Goal: Task Accomplishment & Management: Complete application form

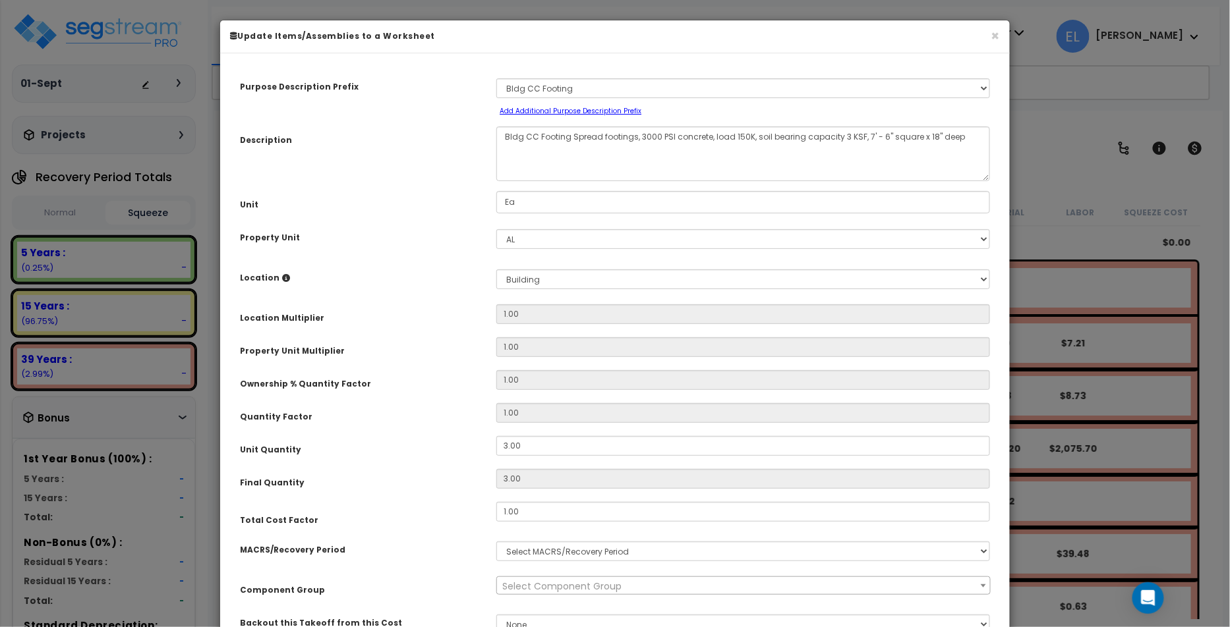
scroll to position [314, 0]
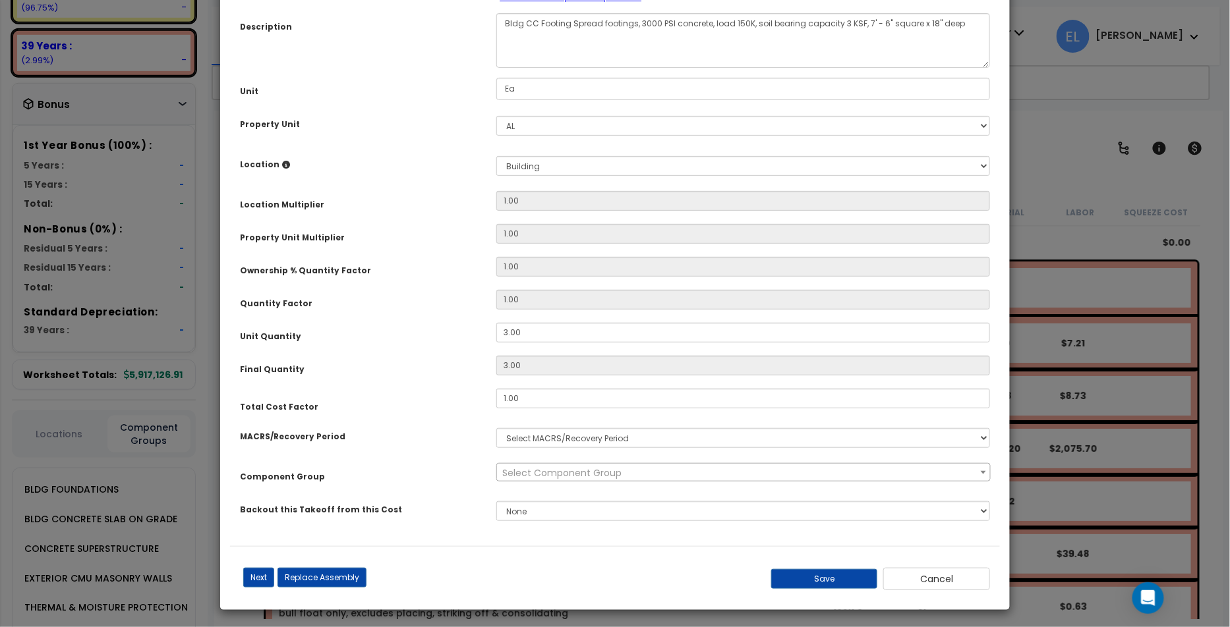
click at [548, 113] on div "Select AL Site Improvements" at bounding box center [742, 126] width 513 height 30
click at [544, 121] on select "Select AL Site Improvements" at bounding box center [743, 126] width 494 height 20
select select "166764"
select select
click at [540, 132] on select "Select AL Site Improvements" at bounding box center [743, 126] width 494 height 20
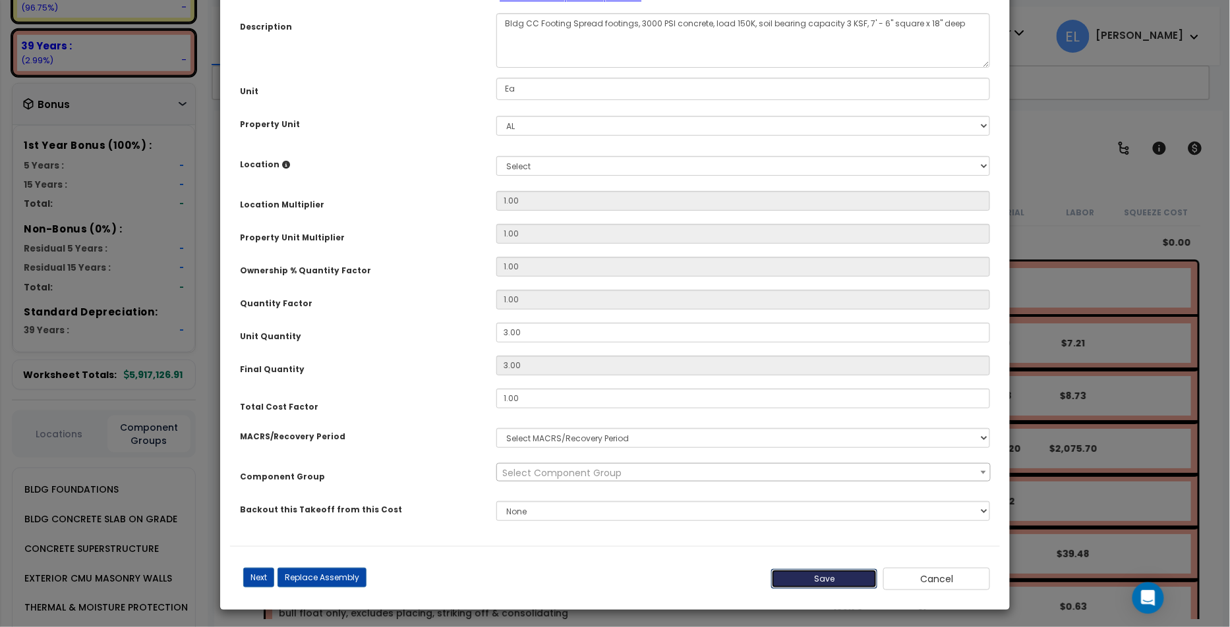
click at [780, 575] on button "Save" at bounding box center [824, 579] width 107 height 20
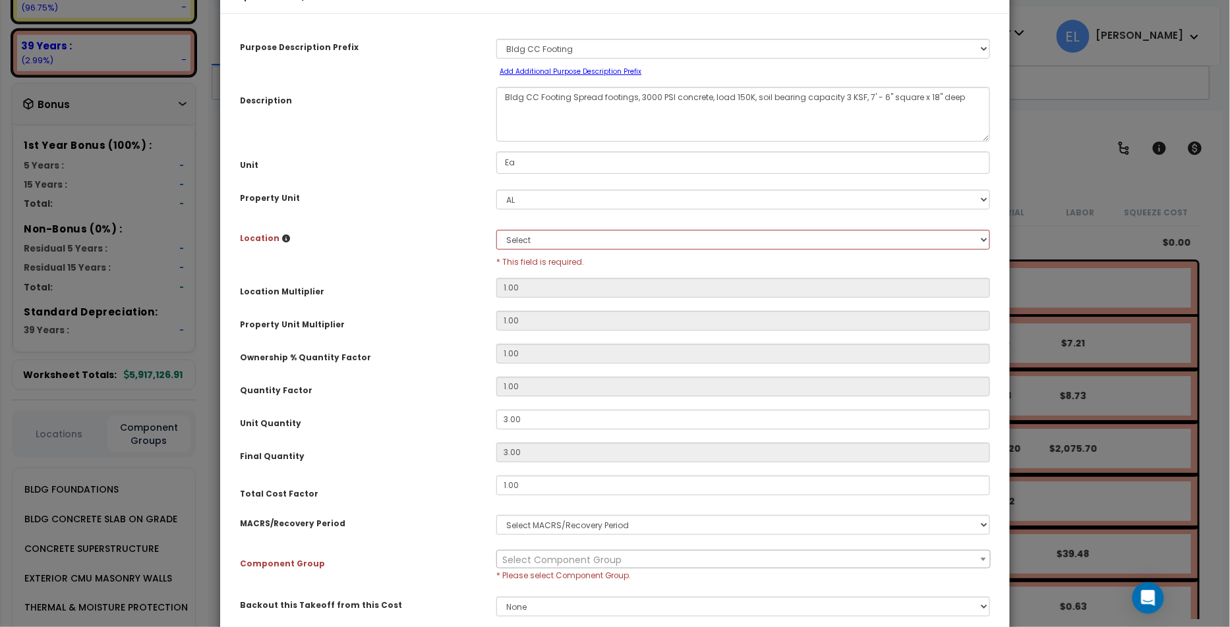
scroll to position [0, 0]
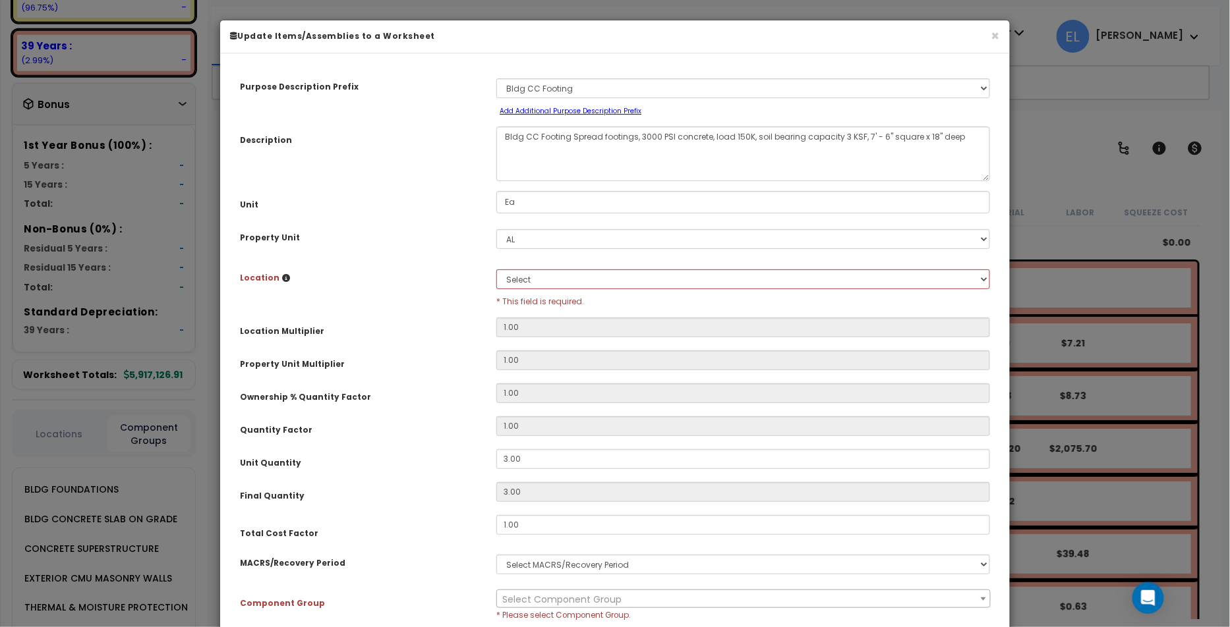
click at [604, 109] on small "Add Additional Purpose Description Prefix" at bounding box center [571, 111] width 142 height 10
select select "Others"
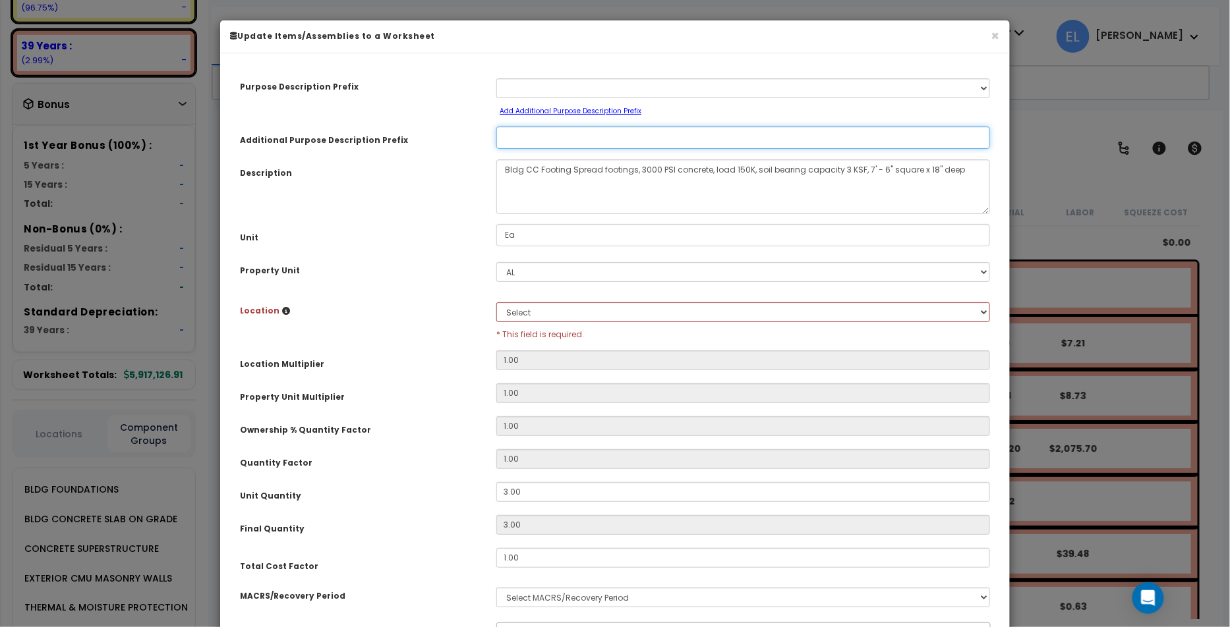
drag, startPoint x: 613, startPoint y: 134, endPoint x: 613, endPoint y: 142, distance: 8.6
click at [613, 134] on input "Additional Purpose Description Prefix" at bounding box center [743, 138] width 494 height 22
click at [998, 37] on button "×" at bounding box center [995, 36] width 9 height 14
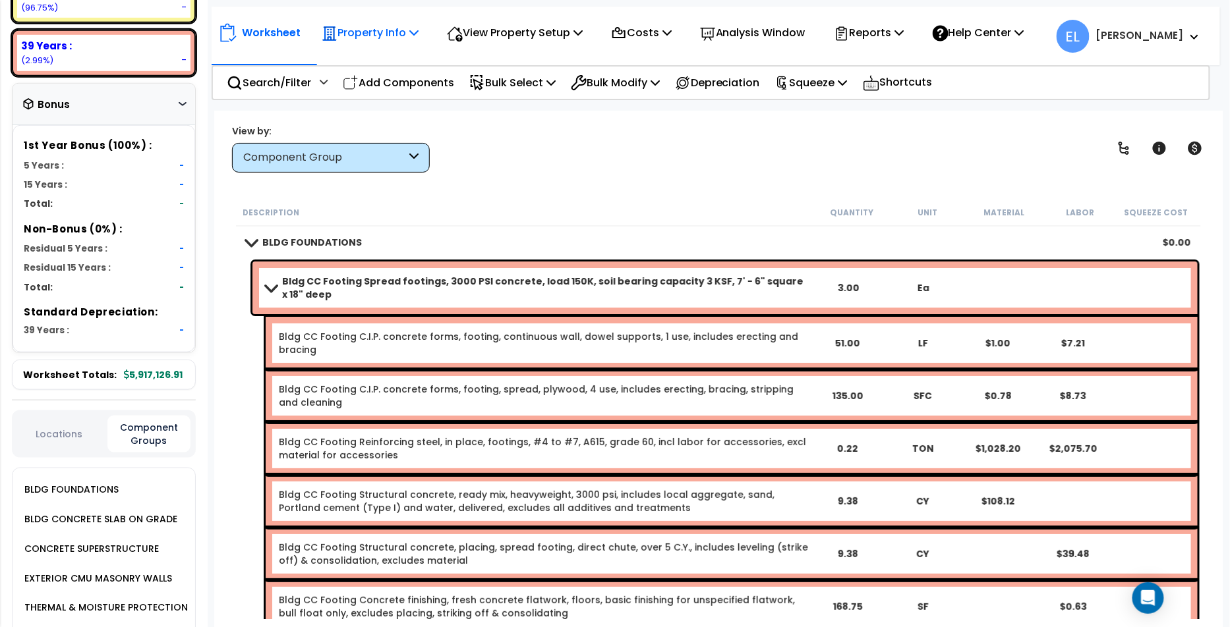
click at [365, 38] on p "Property Info" at bounding box center [370, 33] width 97 height 18
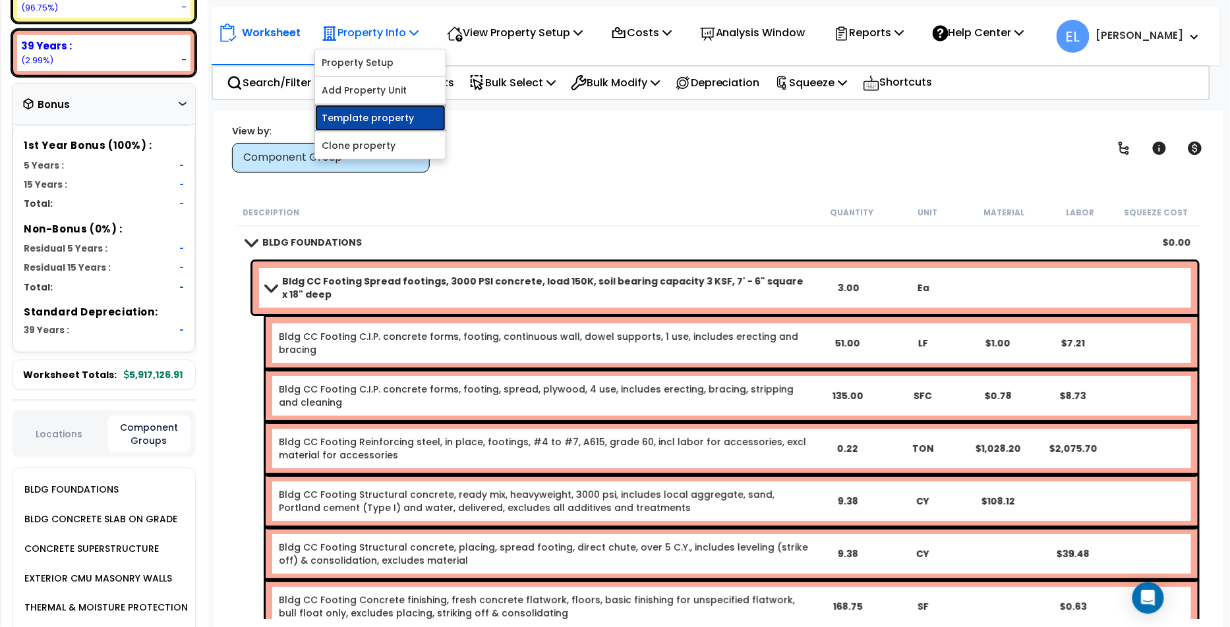
click at [377, 117] on link "Template property" at bounding box center [380, 118] width 130 height 26
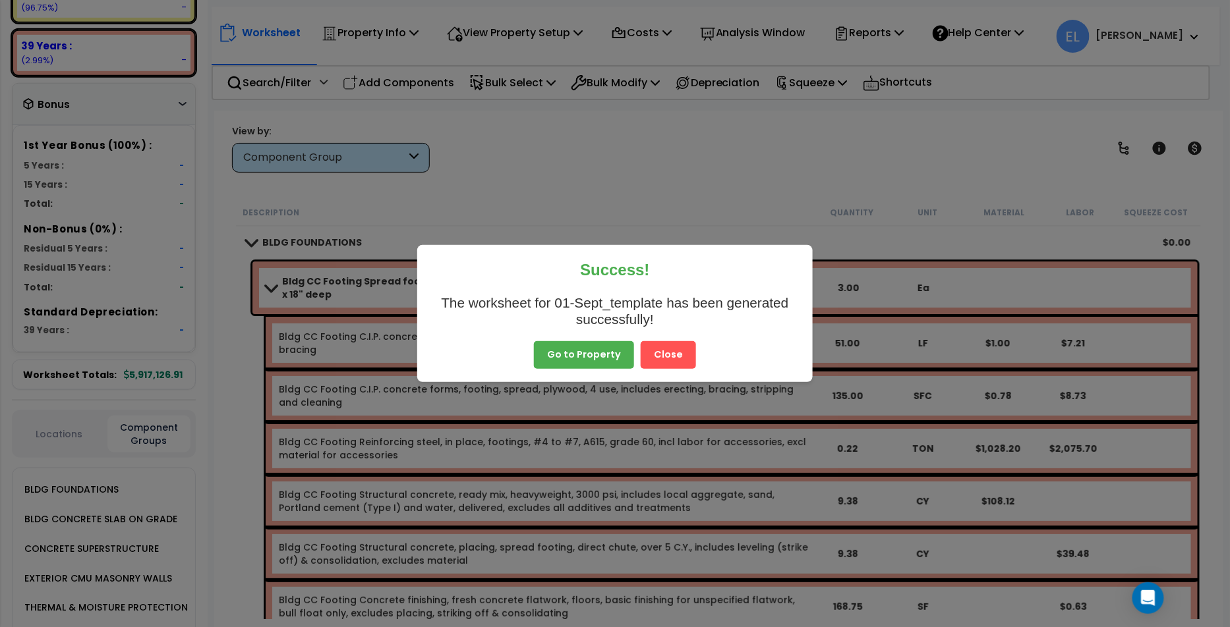
click at [677, 351] on button "Close" at bounding box center [668, 355] width 55 height 28
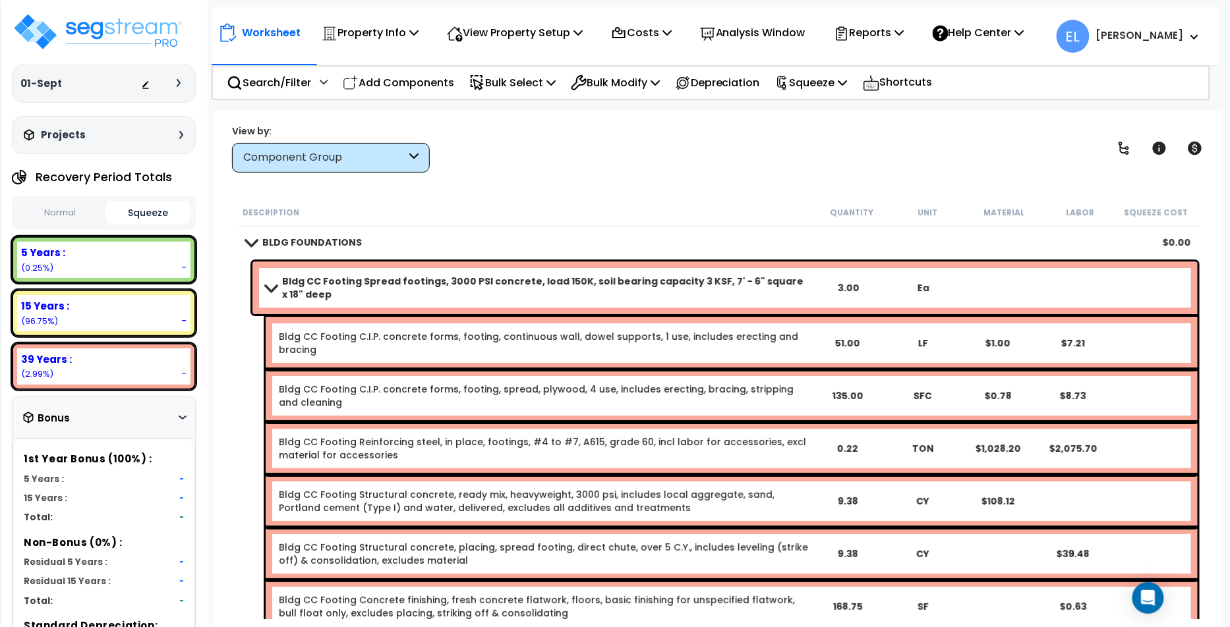
click at [76, 212] on button "Normal" at bounding box center [59, 213] width 85 height 23
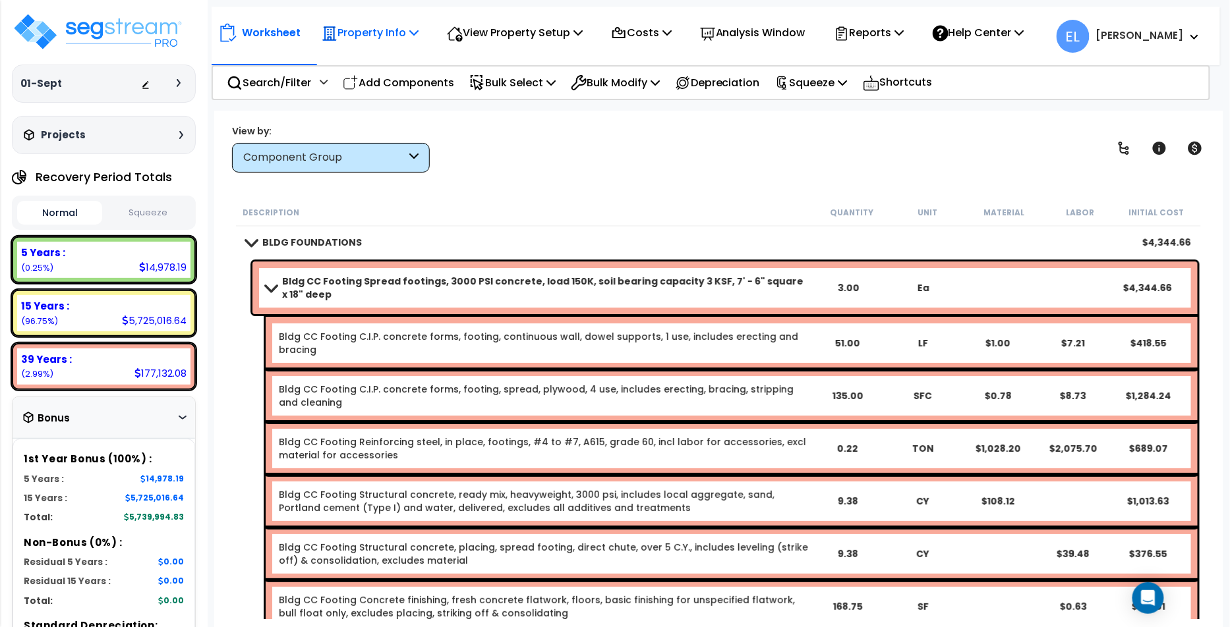
click at [383, 39] on p "Property Info" at bounding box center [370, 33] width 97 height 18
click at [386, 135] on link "Clone property" at bounding box center [380, 145] width 130 height 26
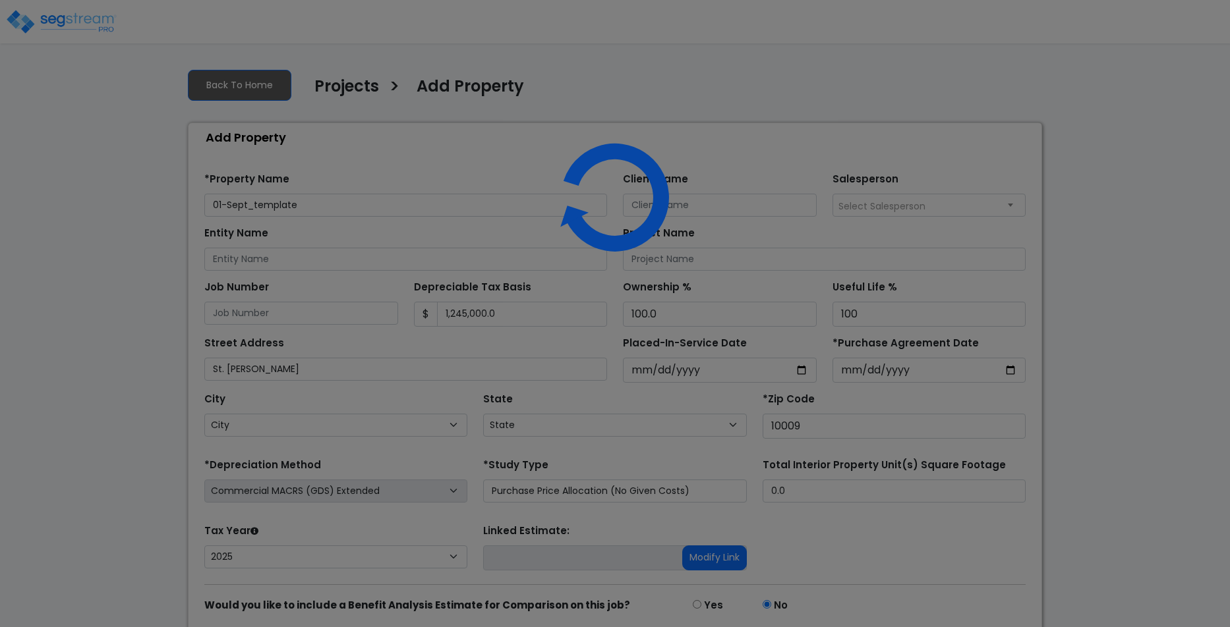
select select "2025"
select select "NY"
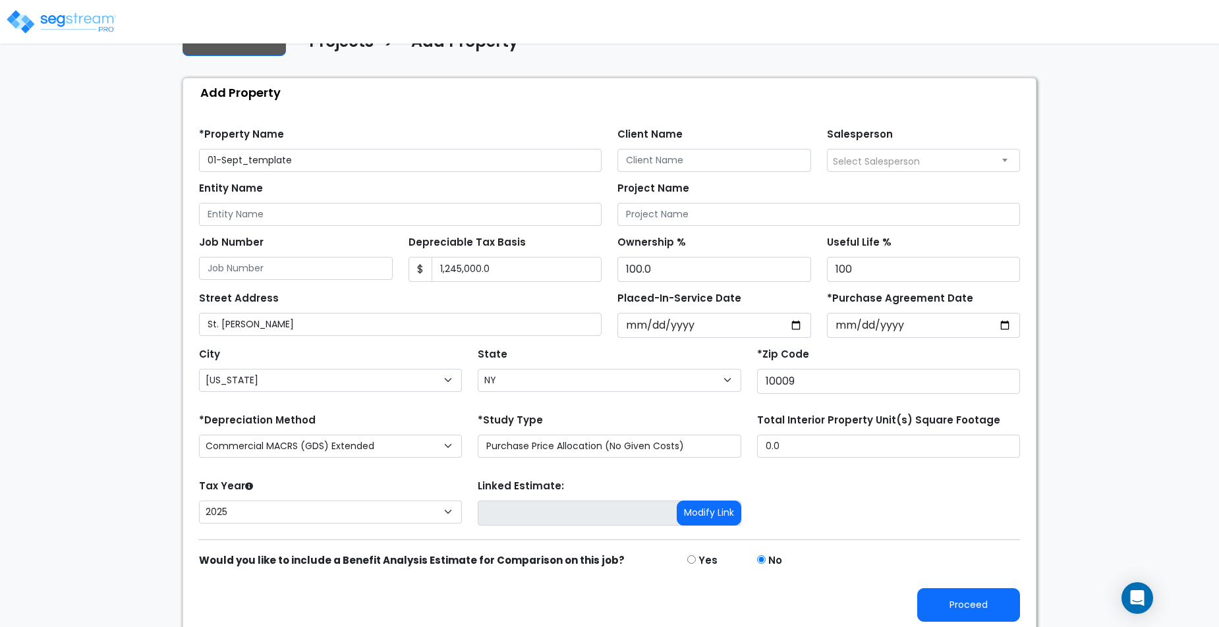
scroll to position [45, 0]
click at [971, 596] on button "Proceed" at bounding box center [968, 605] width 103 height 34
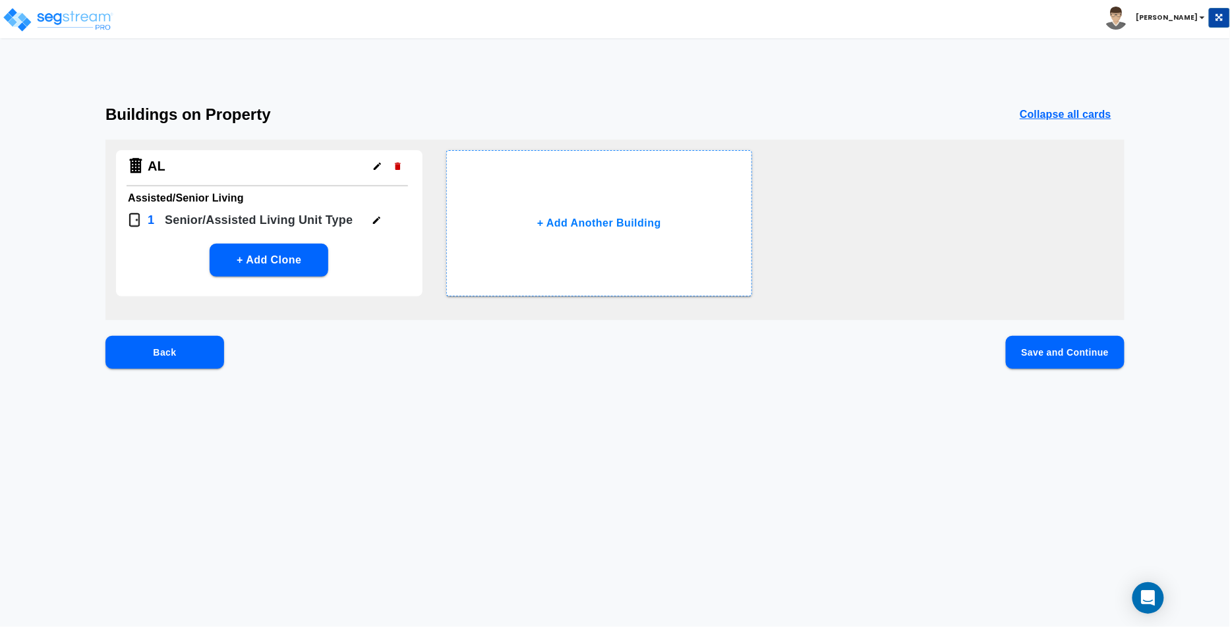
click at [1095, 348] on button "Save and Continue" at bounding box center [1065, 352] width 119 height 33
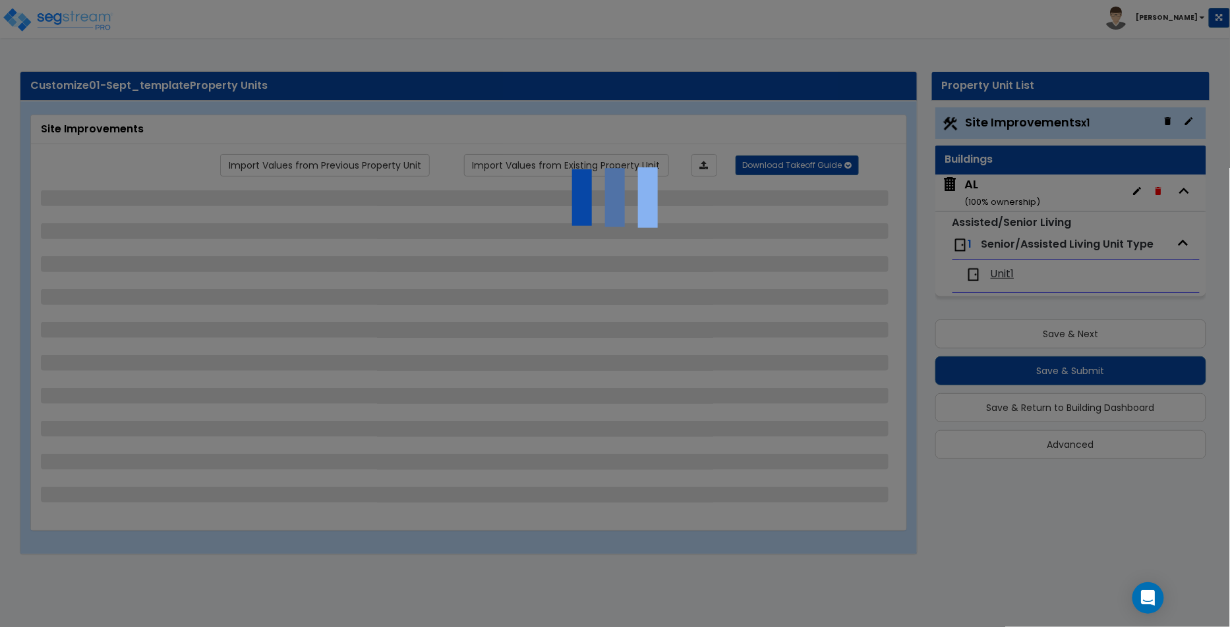
select select "1"
select select "2"
select select "1"
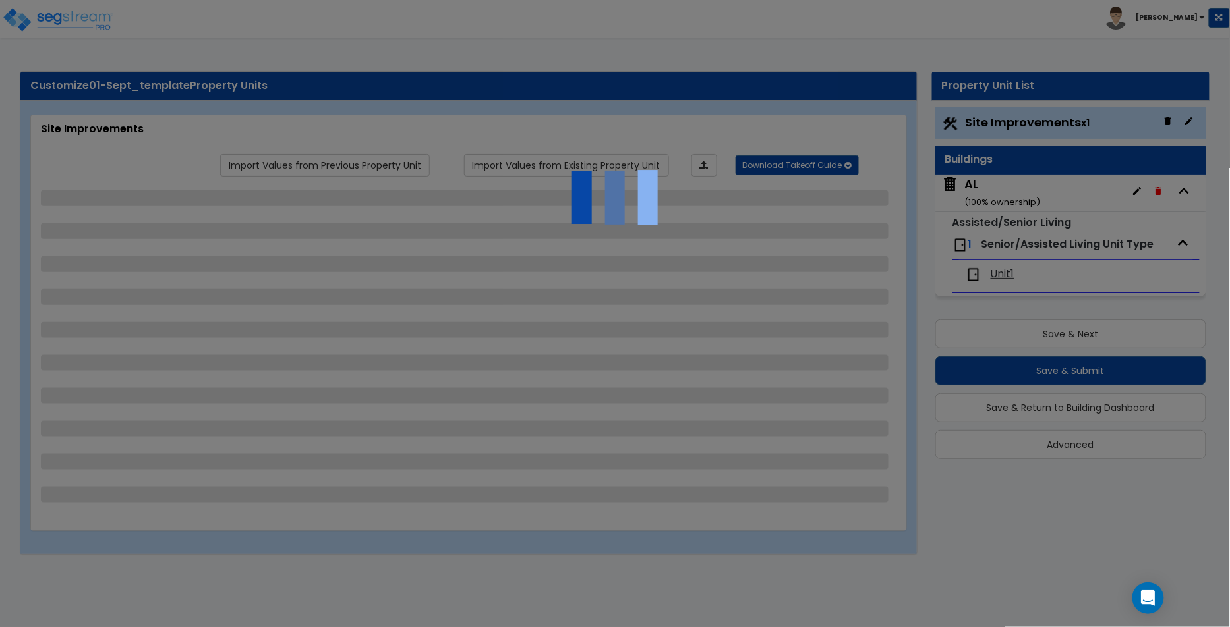
select select "1"
select select "2"
select select "1"
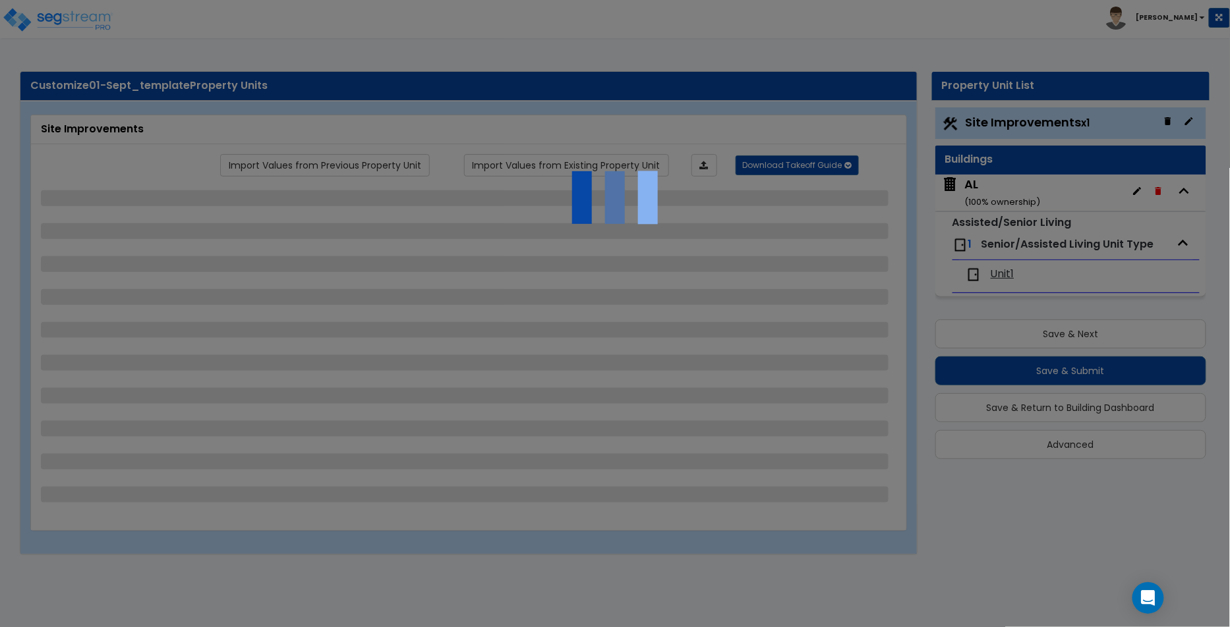
select select "2"
select select "1"
select select "2"
select select "1"
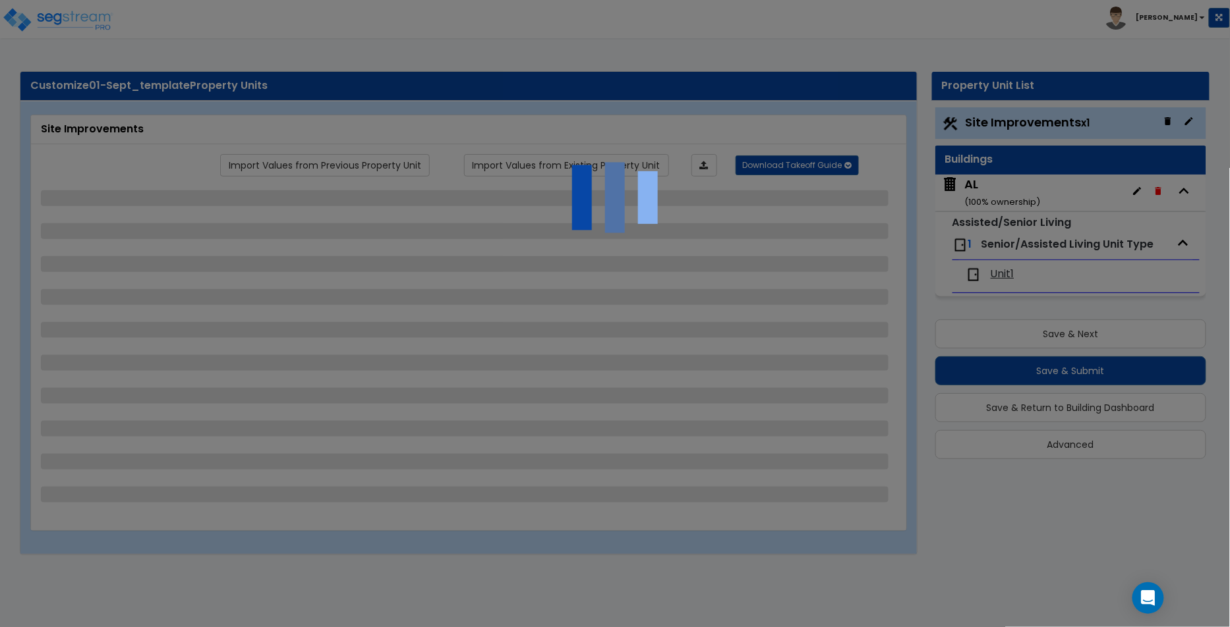
select select "1"
select select "2"
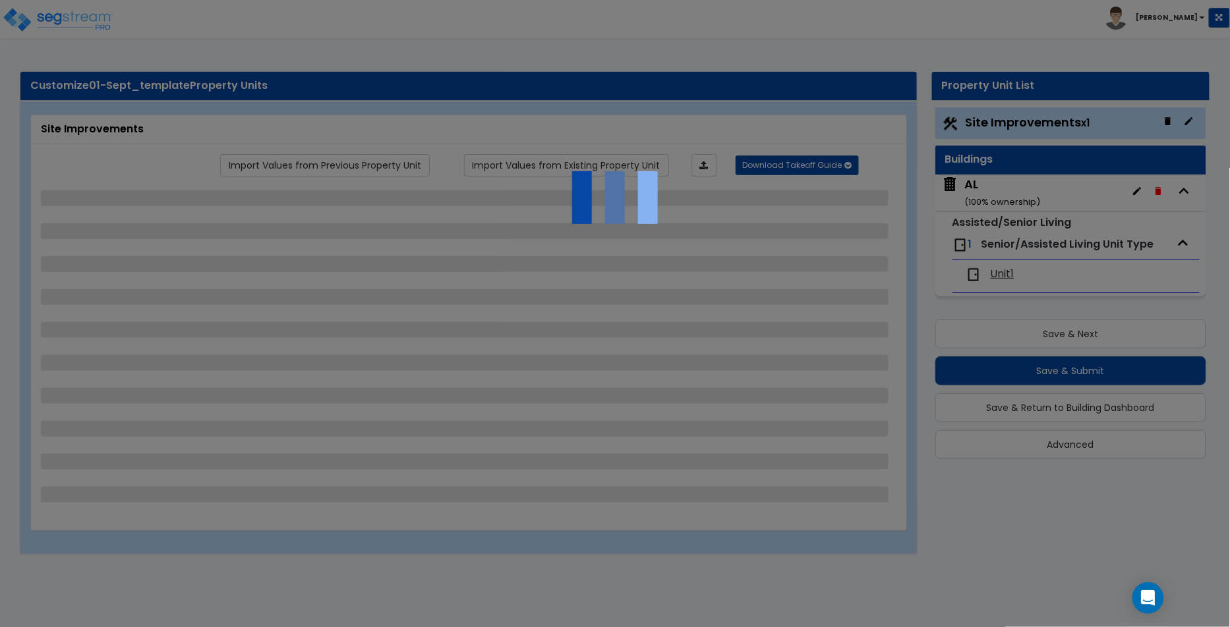
select select "1"
select select "2"
select select "1"
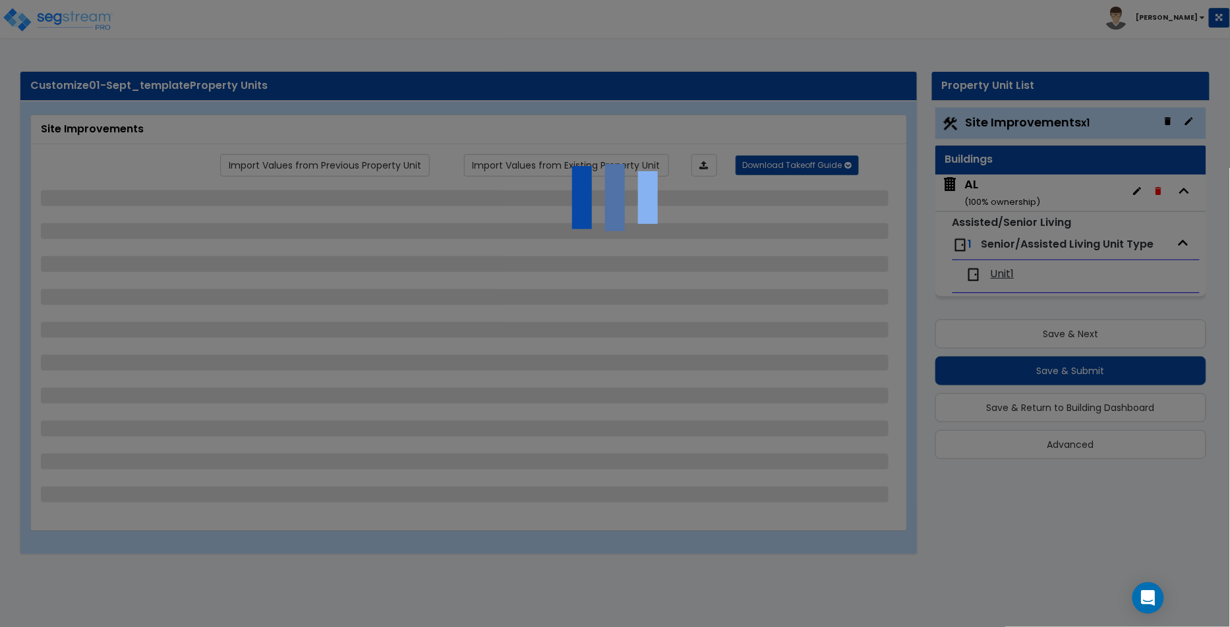
select select "1"
select select "3"
select select "1"
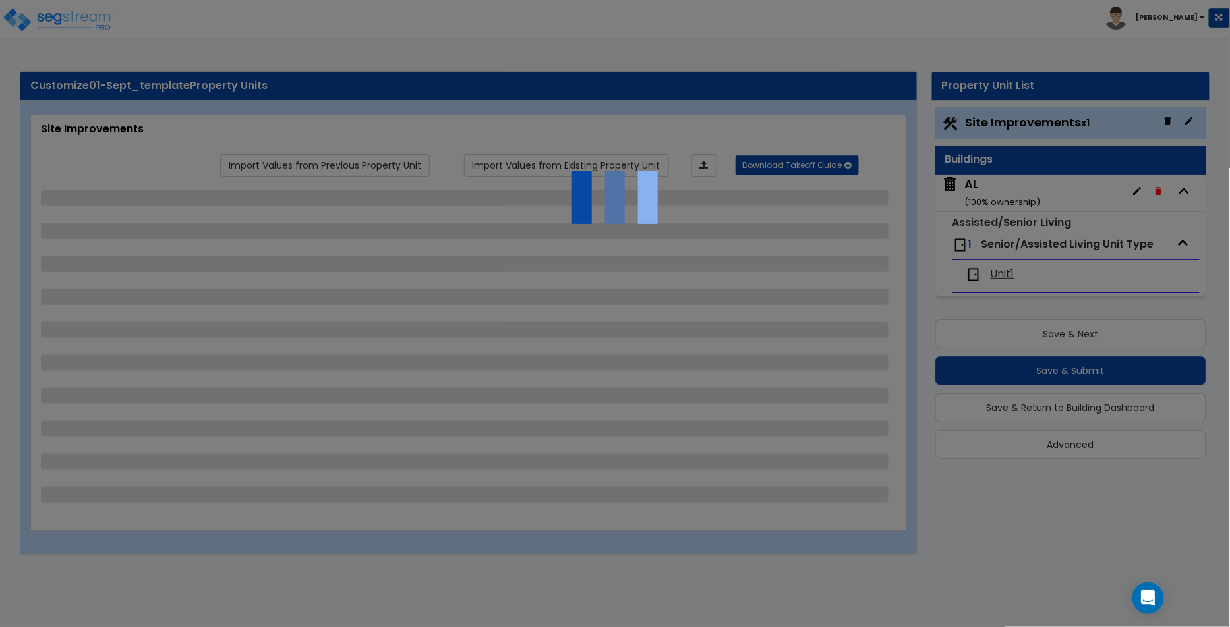
select select "8"
select select "2"
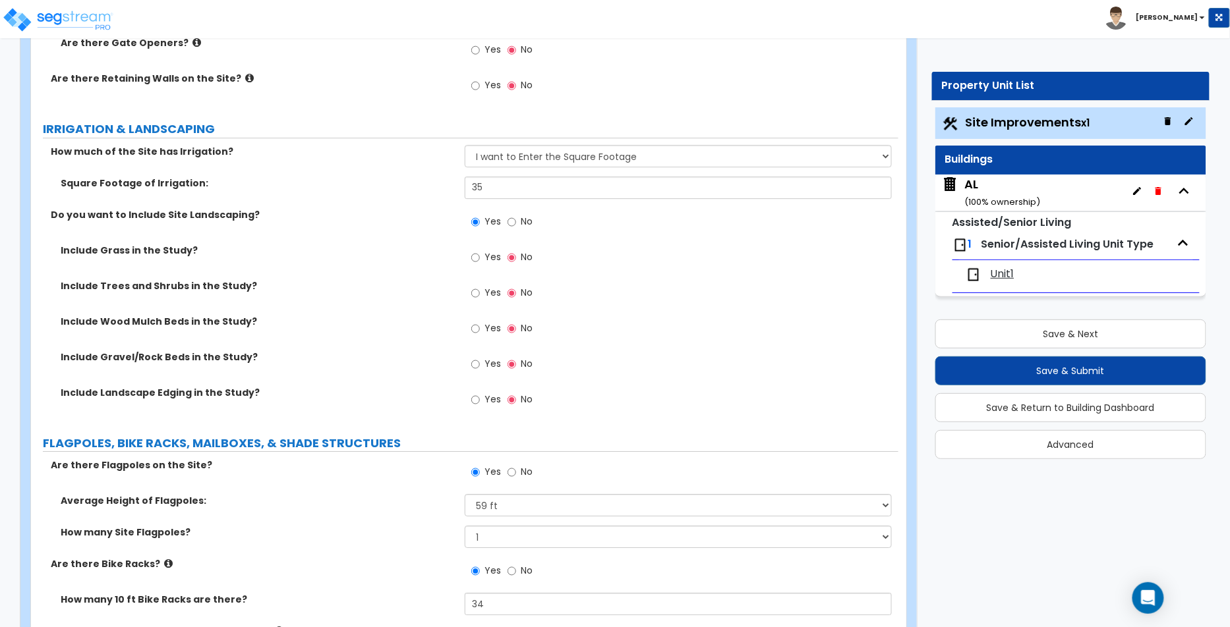
scroll to position [3267, 0]
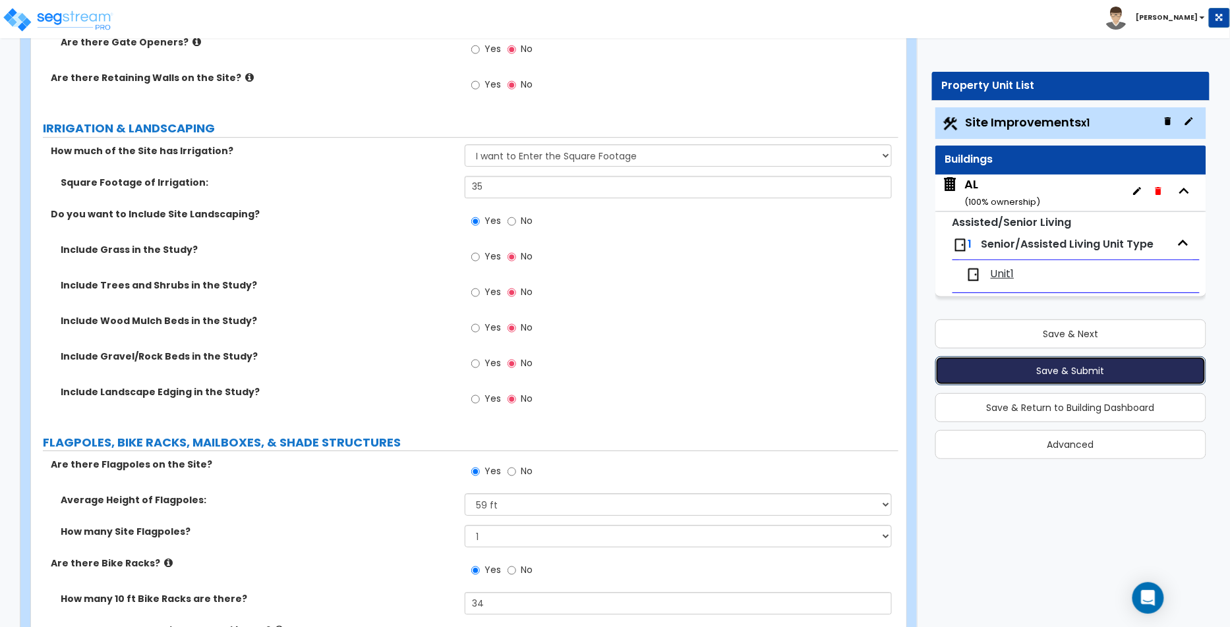
click at [1023, 370] on button "Save & Submit" at bounding box center [1071, 371] width 272 height 29
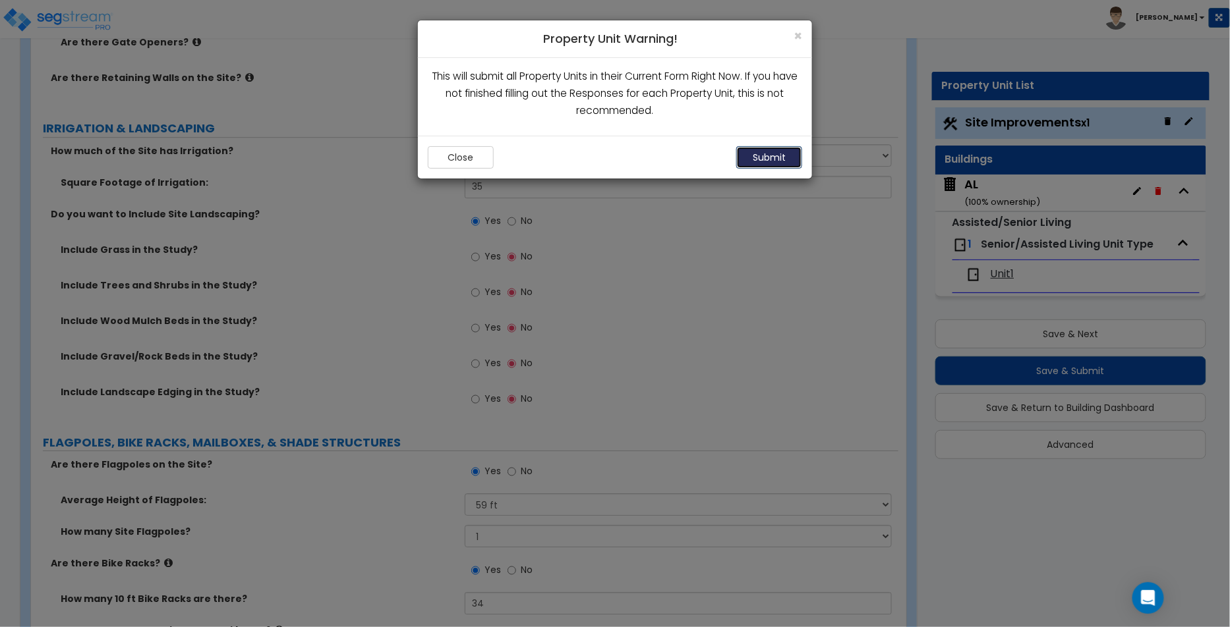
click at [761, 152] on button "Submit" at bounding box center [769, 157] width 66 height 22
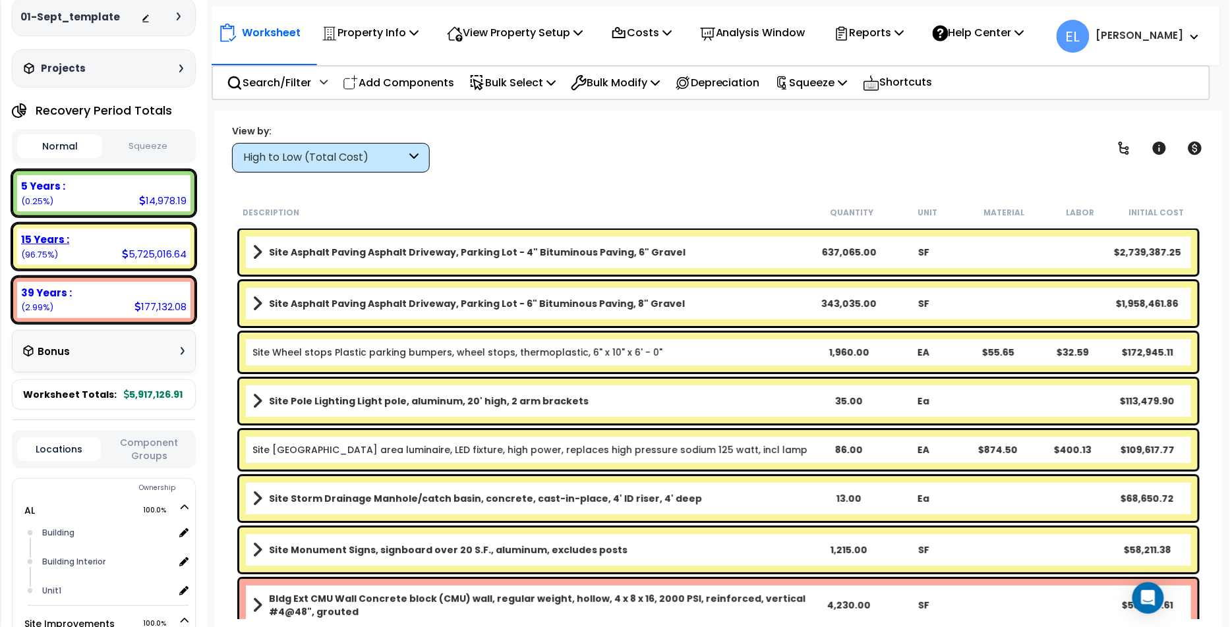
scroll to position [67, 0]
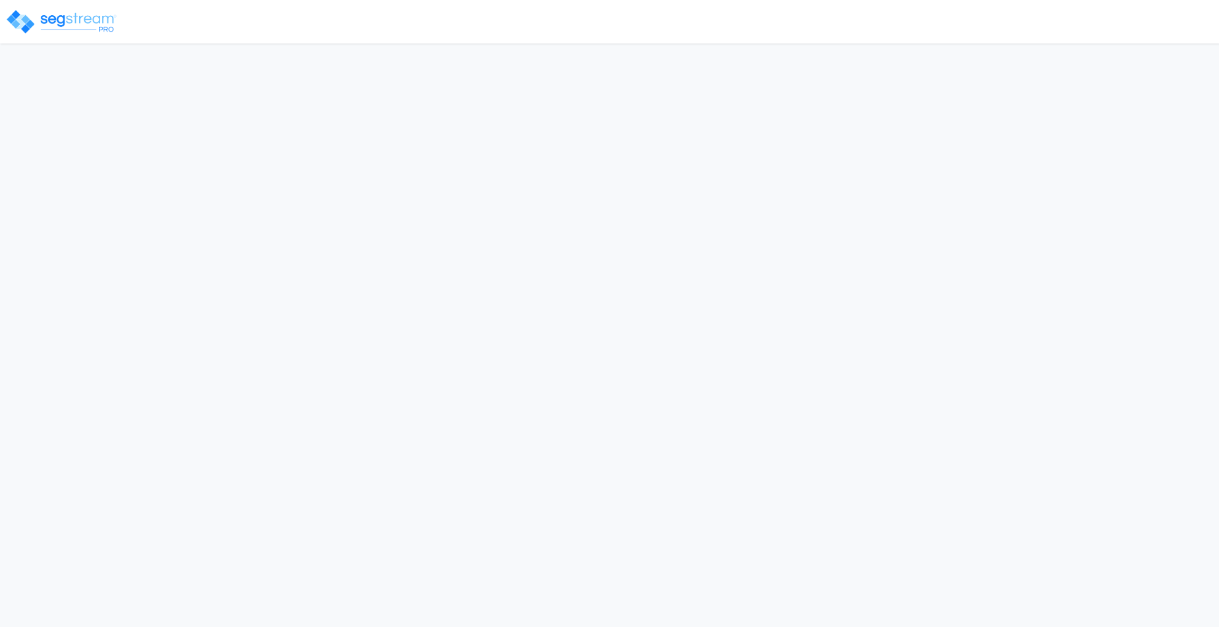
select select "2025"
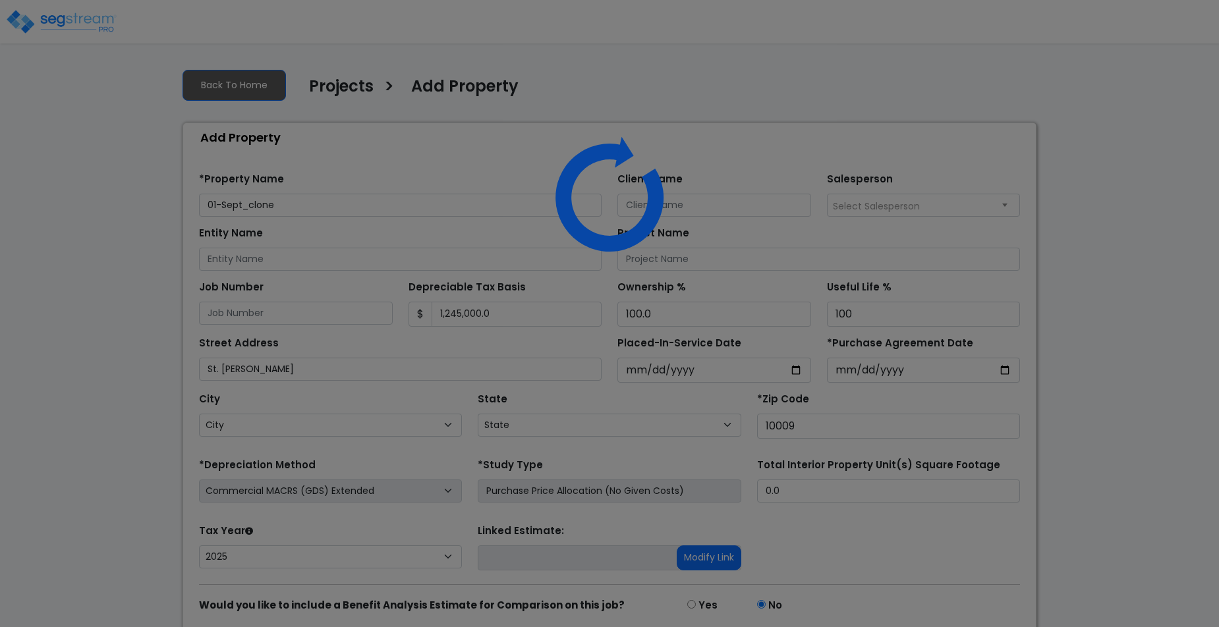
select select "NY"
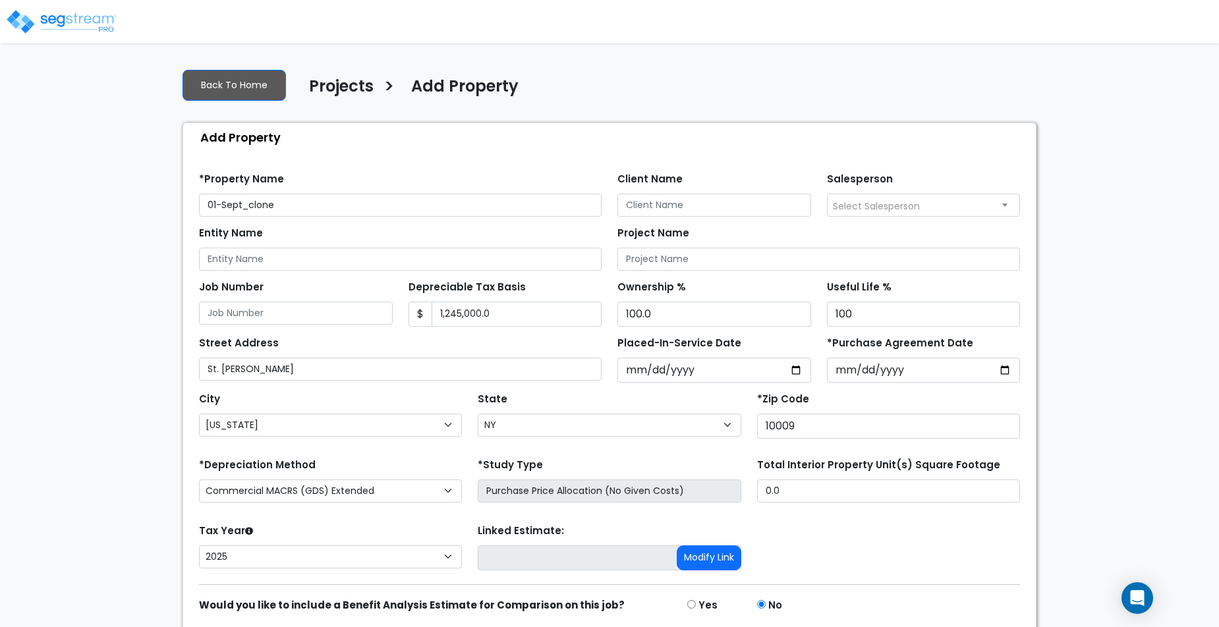
scroll to position [45, 0]
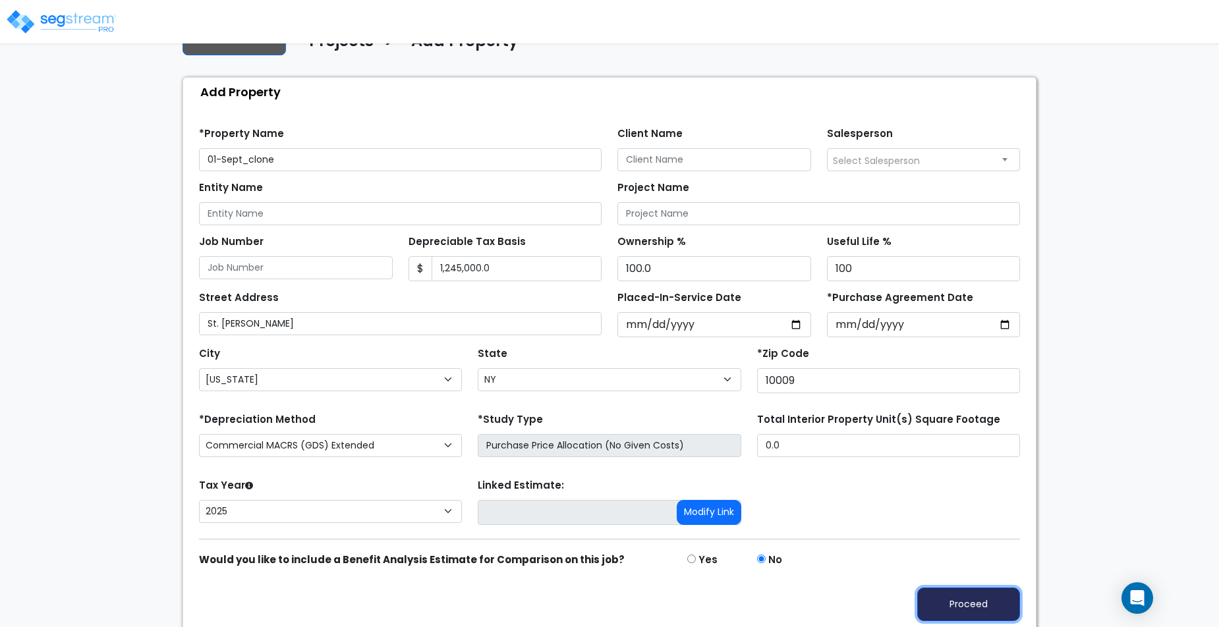
click at [968, 606] on button "Proceed" at bounding box center [968, 605] width 103 height 34
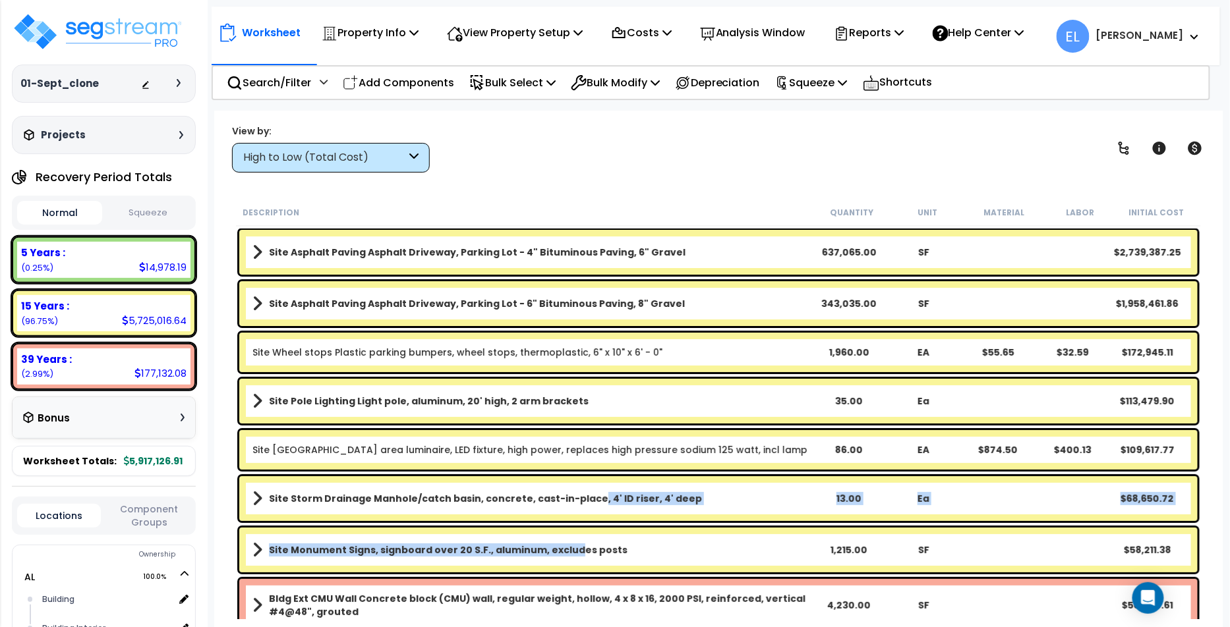
drag, startPoint x: 554, startPoint y: 488, endPoint x: 646, endPoint y: 614, distance: 156.1
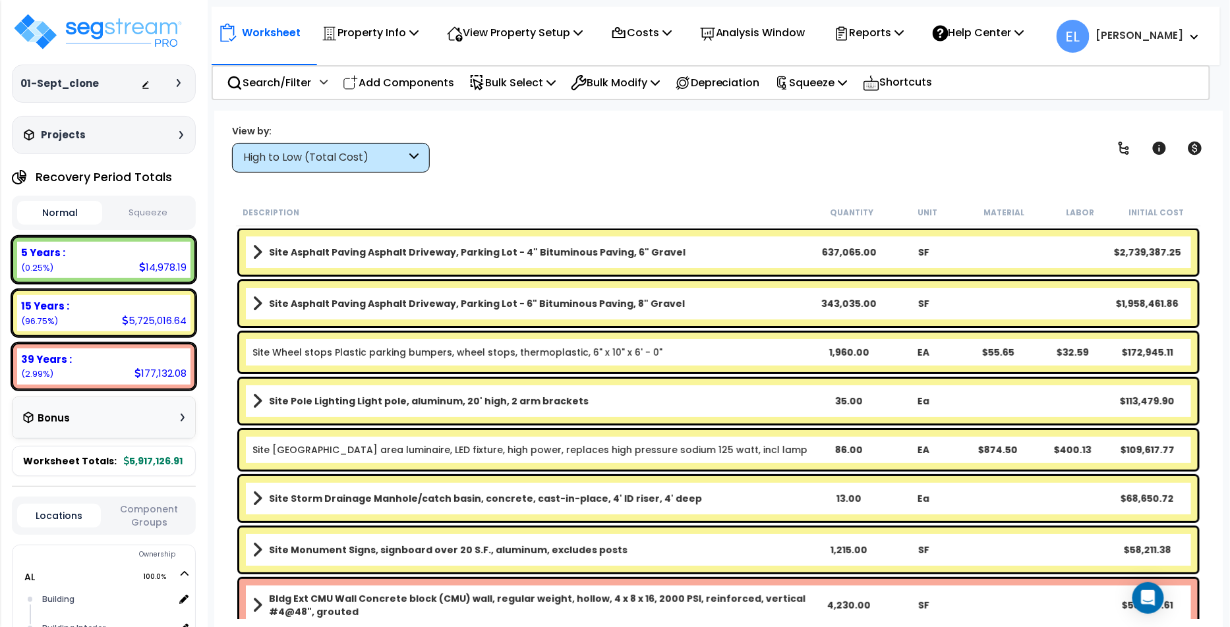
drag, startPoint x: 578, startPoint y: 472, endPoint x: 737, endPoint y: 563, distance: 183.0
click at [600, 482] on div "Site Storm Drainage Manhole/catch basin, concrete, cast-in-place, 4' ID riser, …" at bounding box center [718, 498] width 965 height 51
drag, startPoint x: 527, startPoint y: 464, endPoint x: 687, endPoint y: 525, distance: 171.2
drag, startPoint x: 703, startPoint y: 523, endPoint x: 791, endPoint y: 613, distance: 125.8
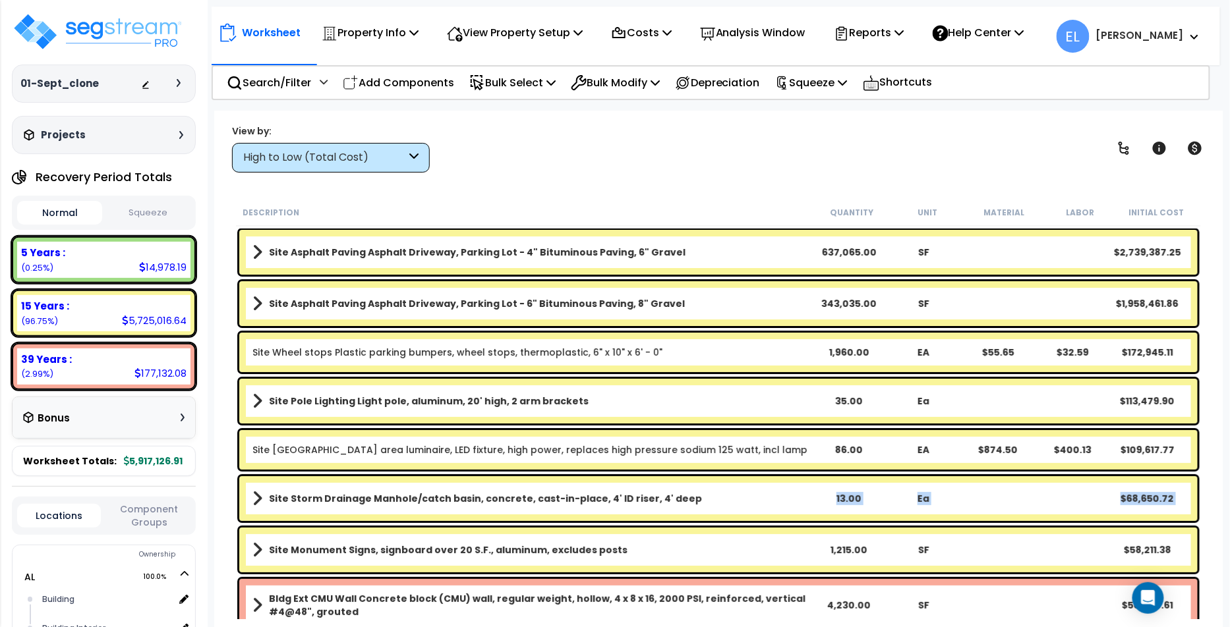
drag, startPoint x: 684, startPoint y: 529, endPoint x: 759, endPoint y: 600, distance: 103.0
